Goal: Information Seeking & Learning: Learn about a topic

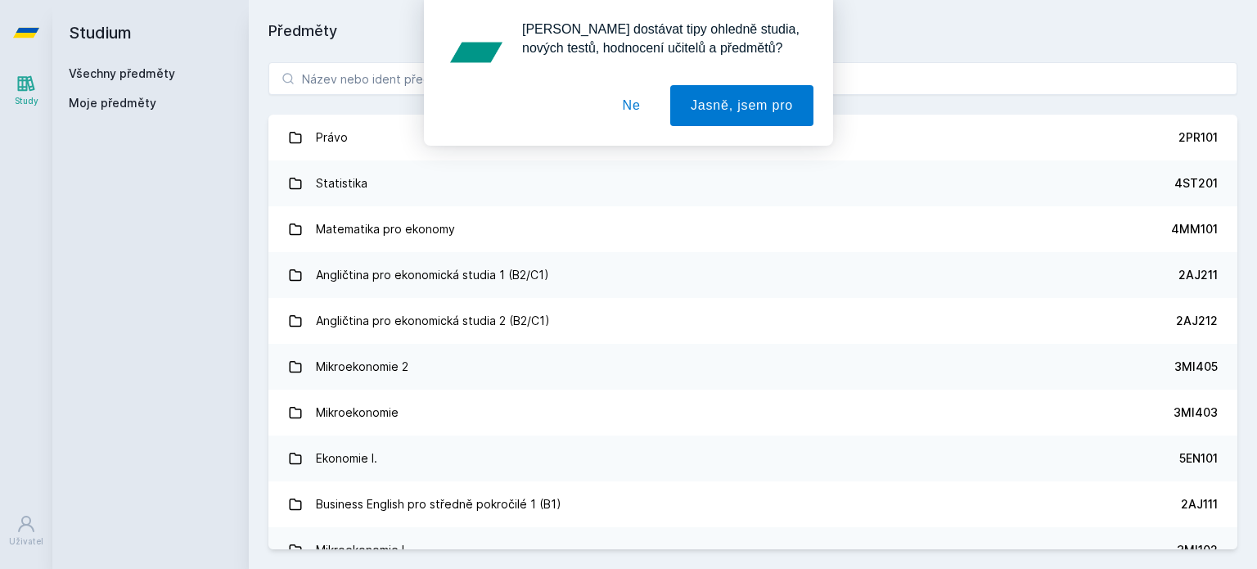
click at [642, 102] on button "Ne" at bounding box center [631, 105] width 59 height 41
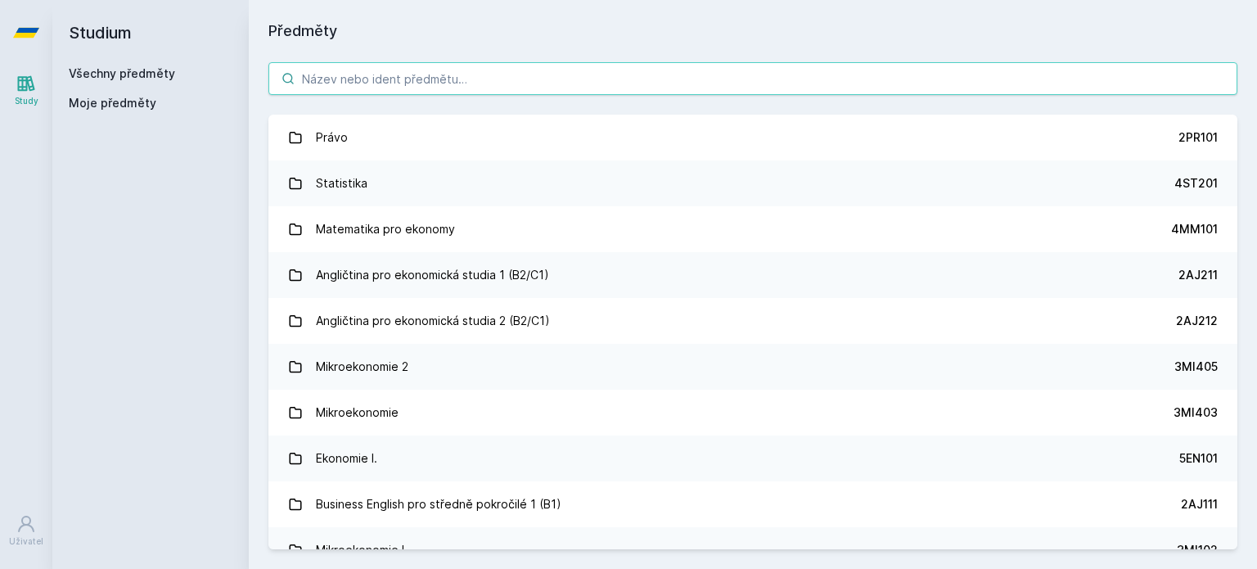
click at [520, 74] on input "search" at bounding box center [752, 78] width 969 height 33
paste input "3MI411"
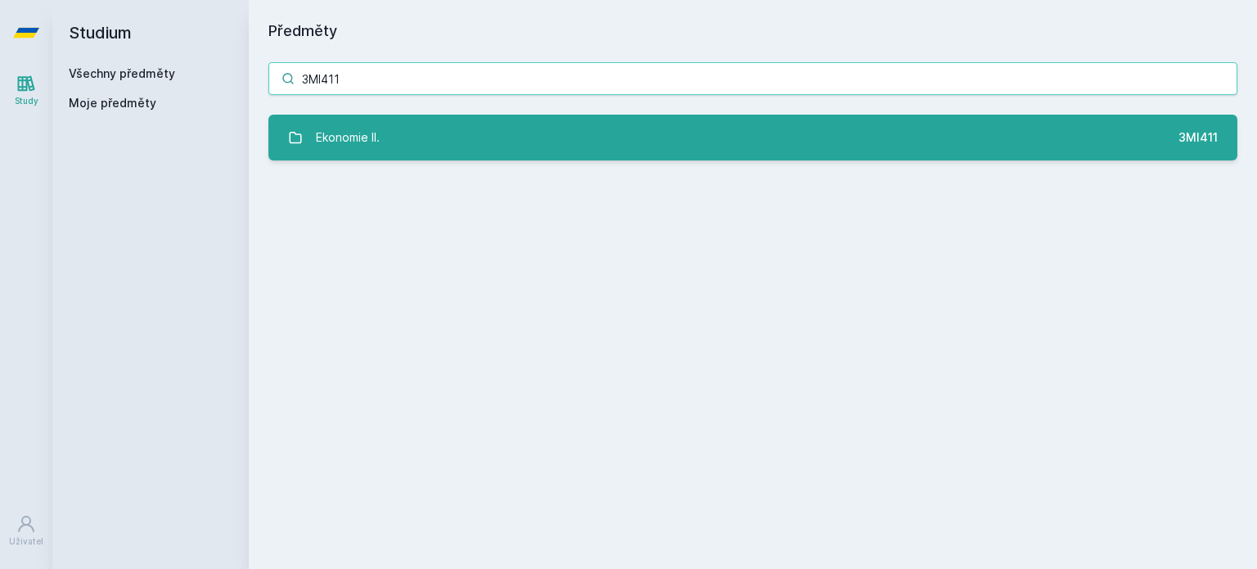
type input "3MI411"
click at [480, 128] on link "Ekonomie II. 3MI411" at bounding box center [752, 138] width 969 height 46
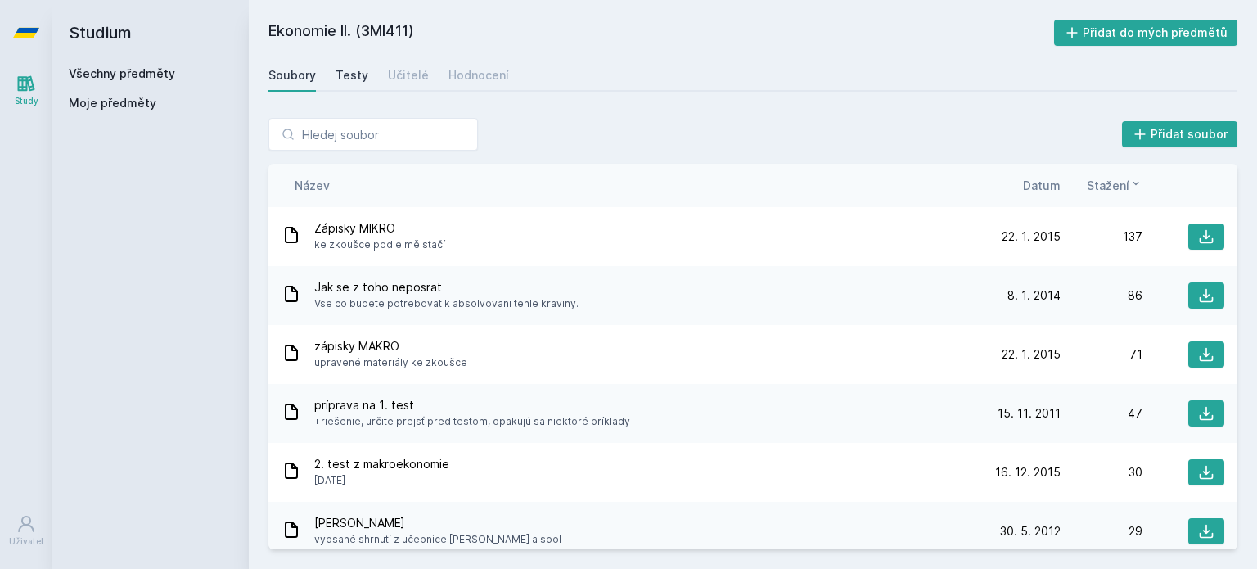
click at [360, 78] on div "Testy" at bounding box center [352, 75] width 33 height 16
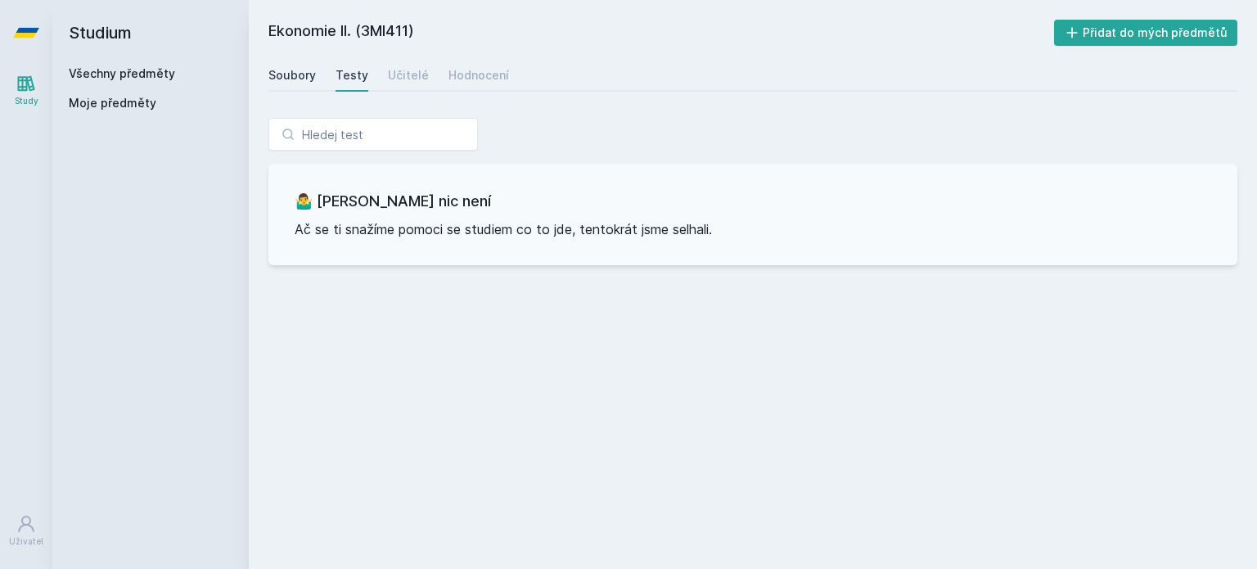
click at [298, 78] on div "Soubory" at bounding box center [291, 75] width 47 height 16
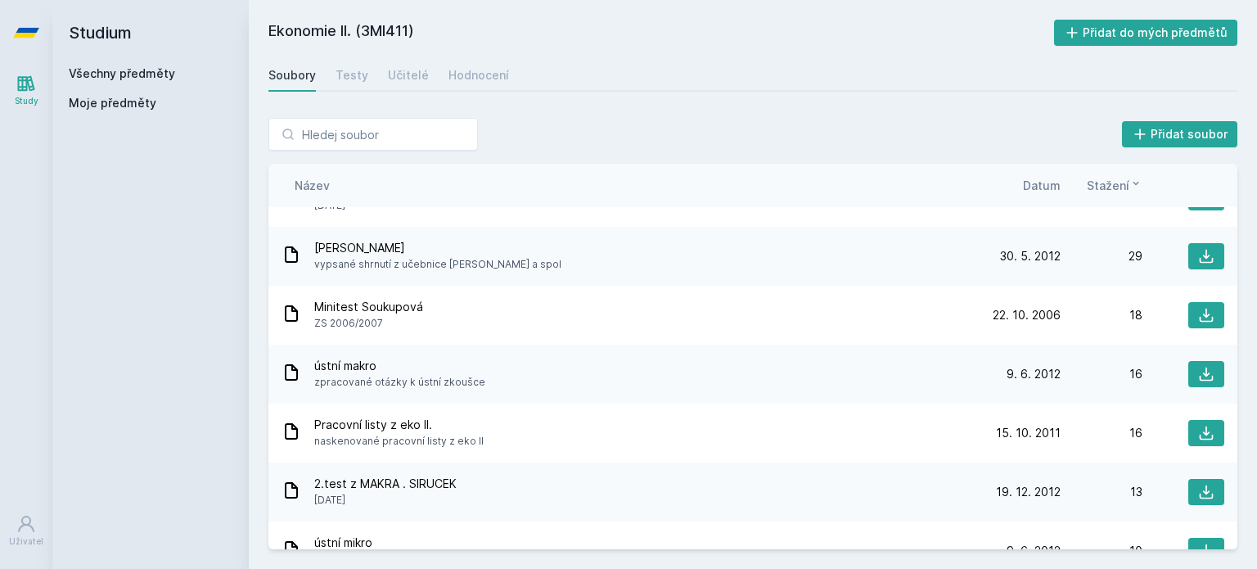
scroll to position [247, 0]
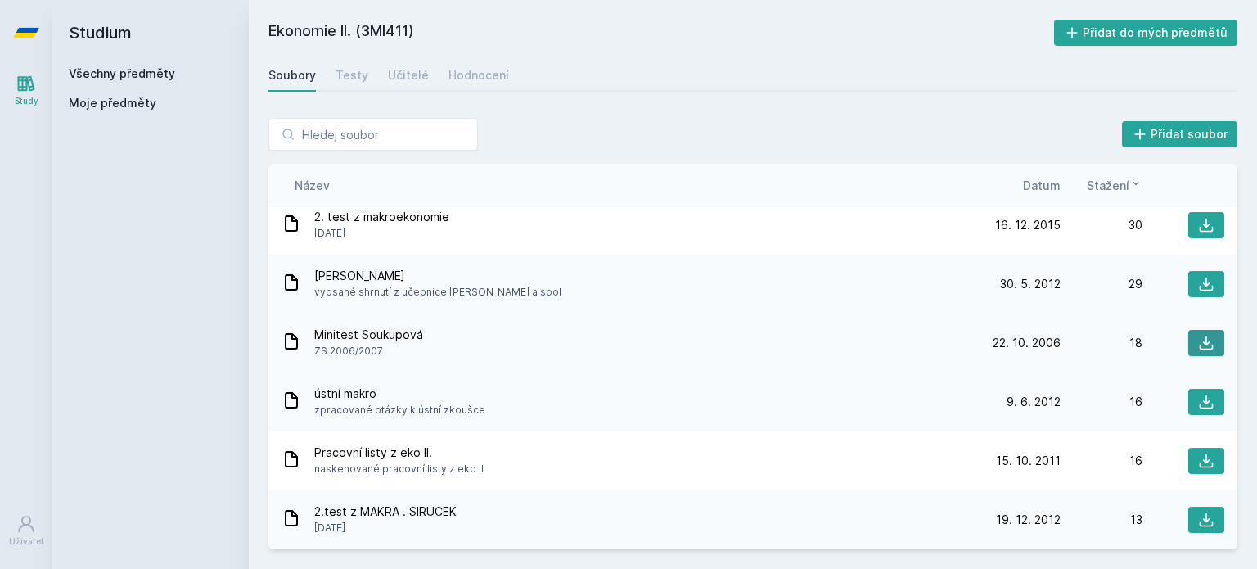
click at [1198, 340] on icon at bounding box center [1206, 343] width 16 height 16
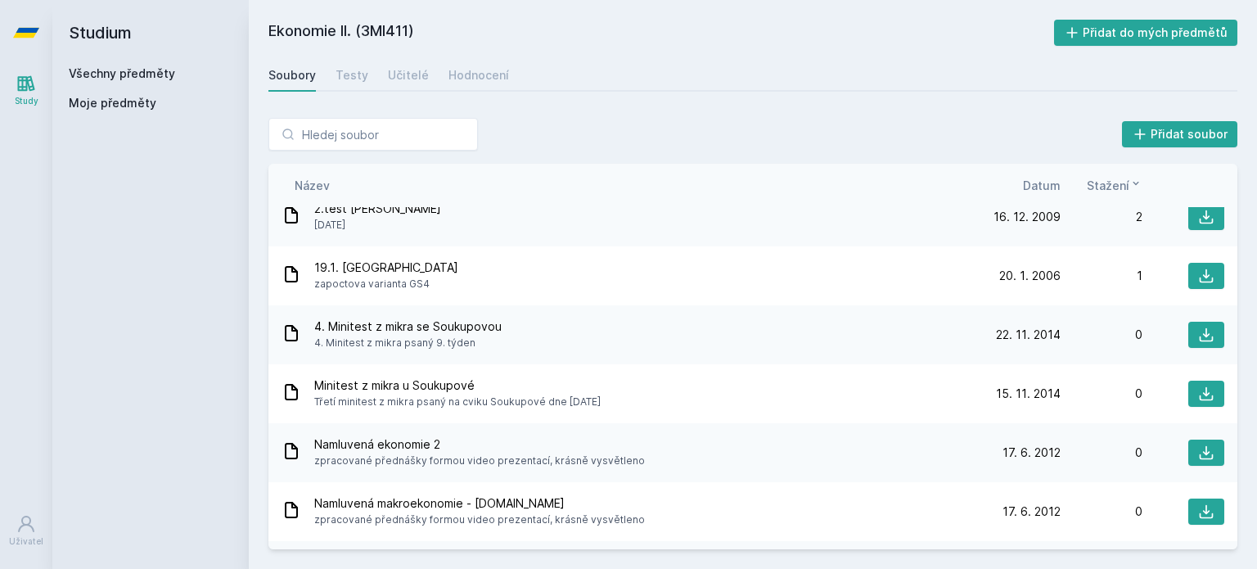
scroll to position [1696, 0]
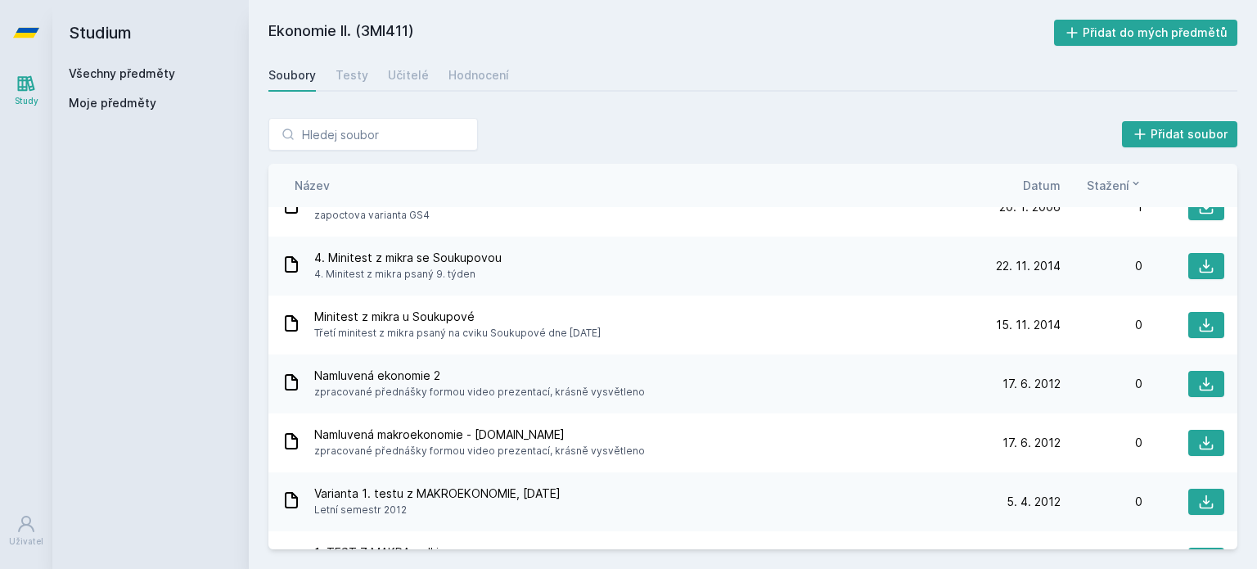
click at [1044, 175] on div "Název Datum Stažení" at bounding box center [752, 185] width 969 height 43
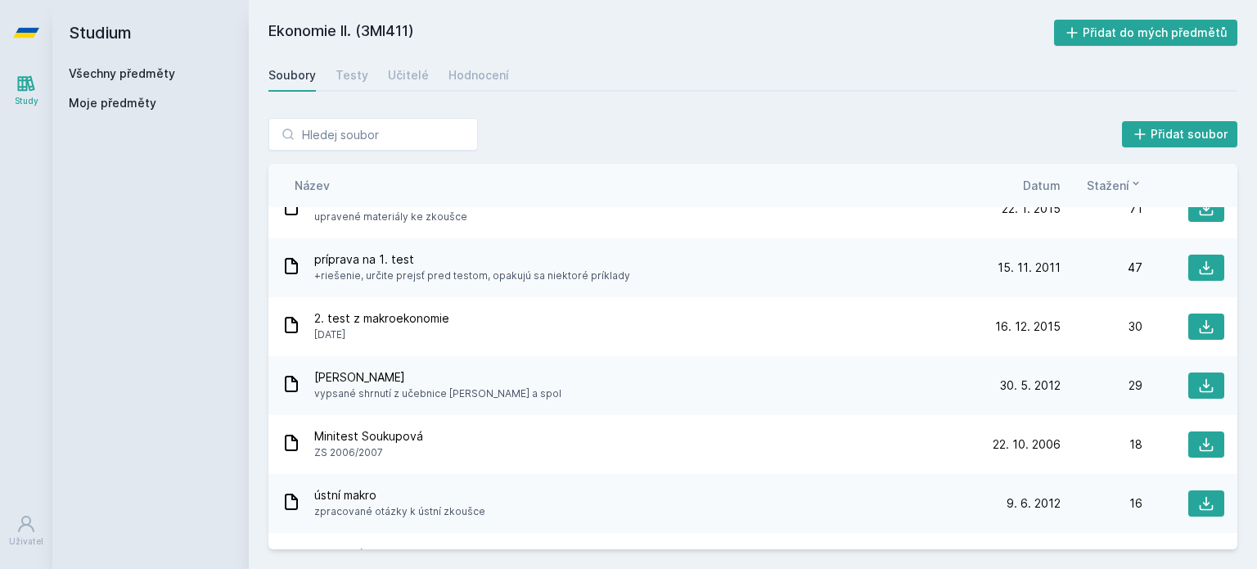
scroll to position [0, 0]
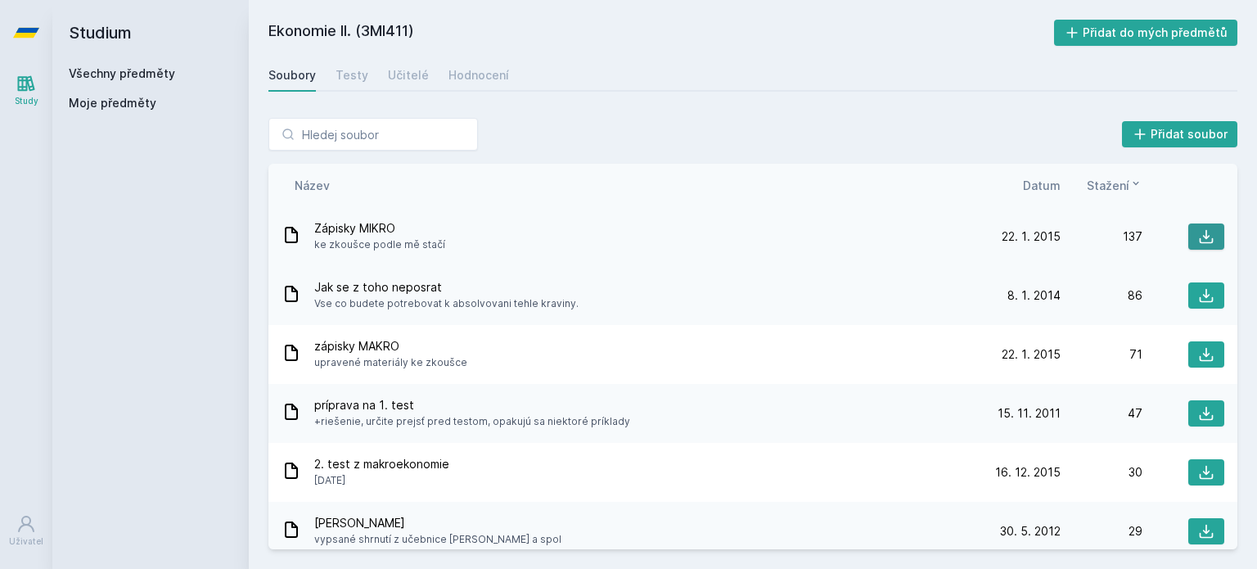
click at [1201, 234] on icon at bounding box center [1206, 236] width 16 height 16
